Goal: Navigation & Orientation: Go to known website

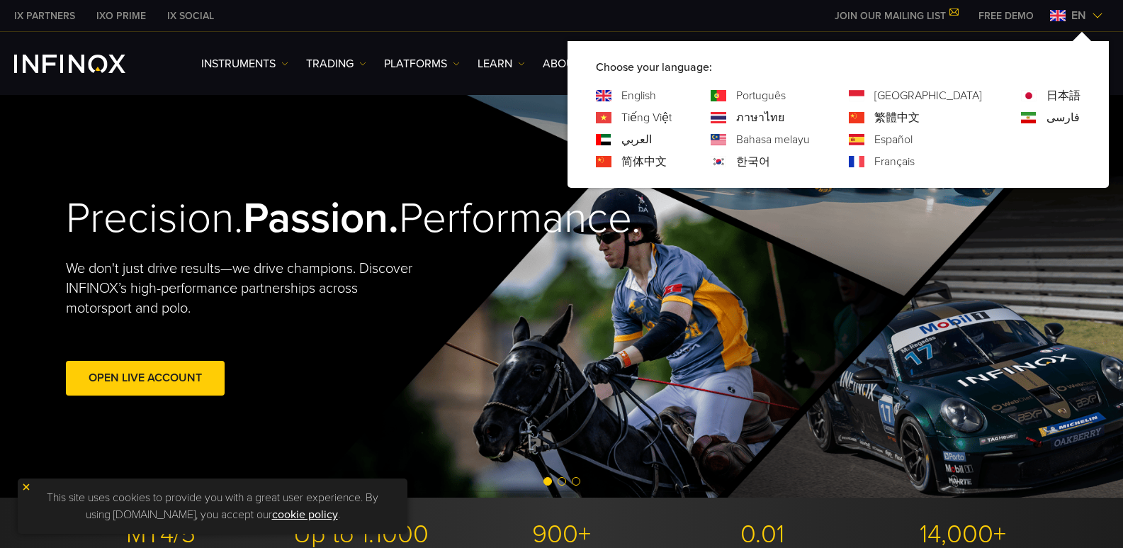
click at [726, 99] on img at bounding box center [719, 95] width 16 height 11
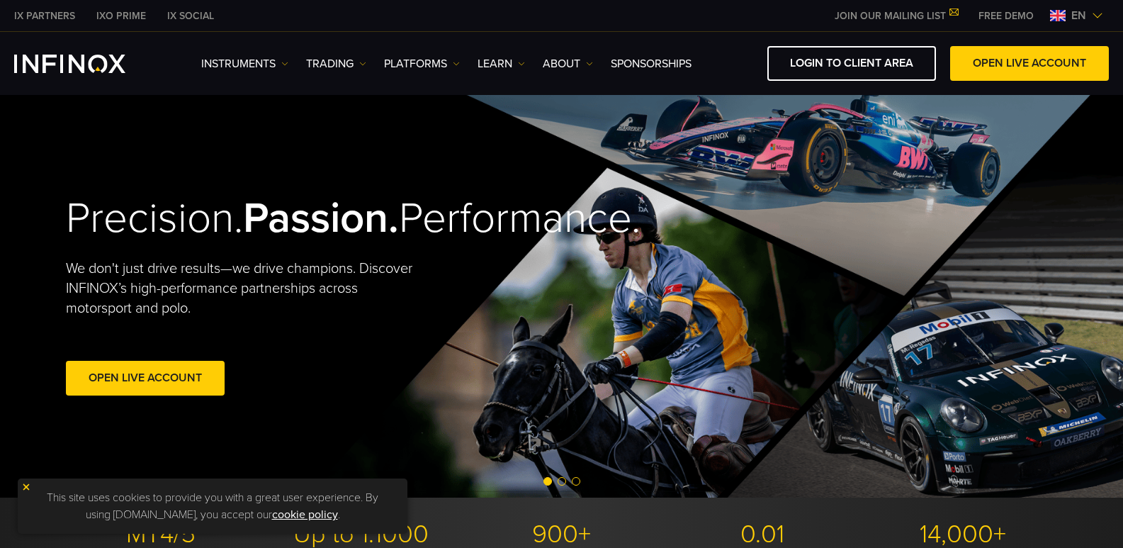
click at [1076, 16] on span "en" at bounding box center [1079, 15] width 26 height 17
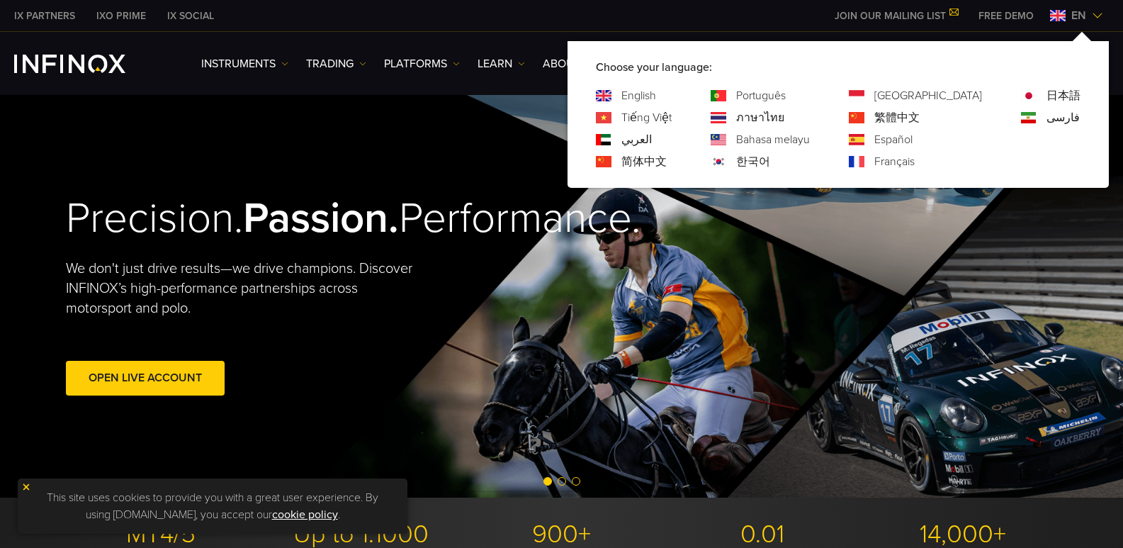
click at [786, 90] on link "Português" at bounding box center [761, 95] width 50 height 17
